Goal: Task Accomplishment & Management: Manage account settings

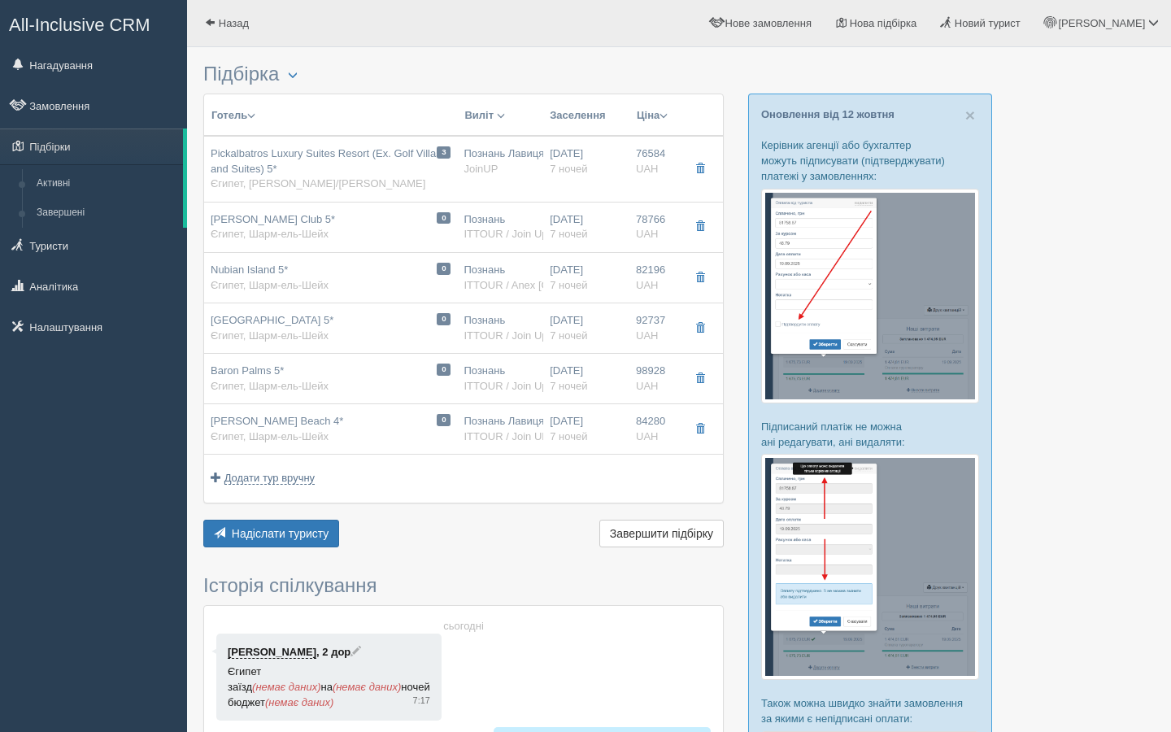
scroll to position [12, 0]
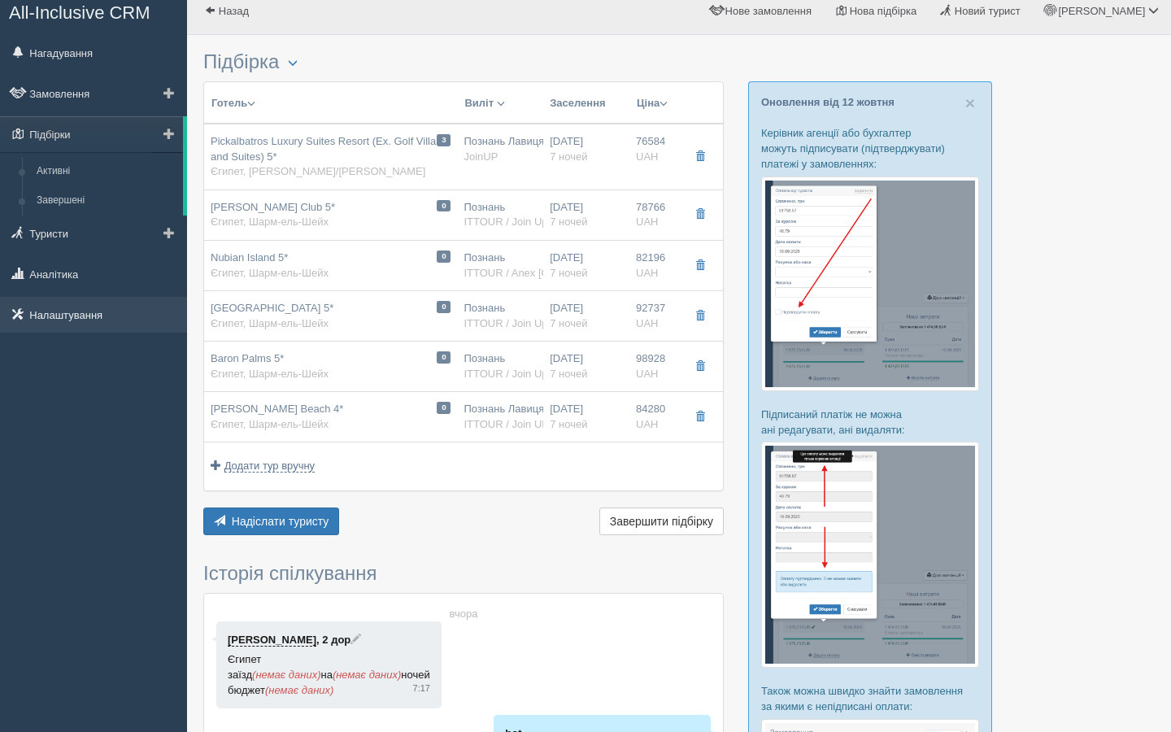
click at [90, 320] on link "Налаштування" at bounding box center [93, 315] width 187 height 36
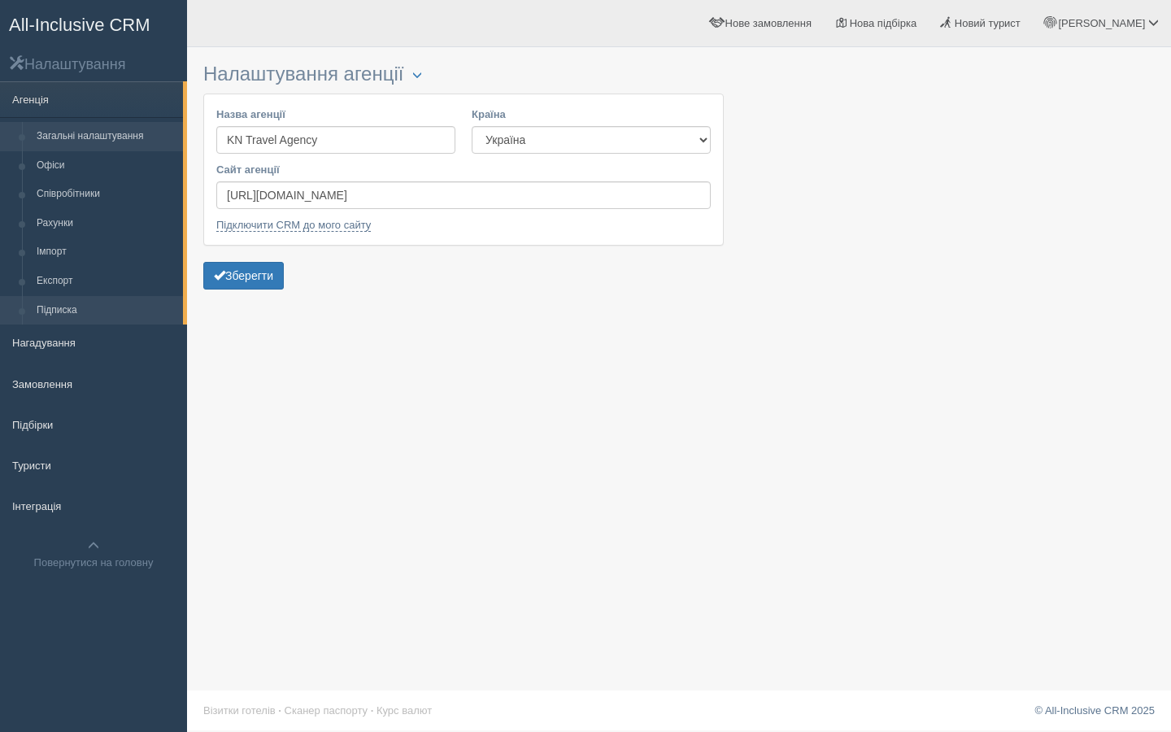
click at [56, 309] on link "Підписка" at bounding box center [106, 310] width 154 height 29
